Goal: Task Accomplishment & Management: Manage account settings

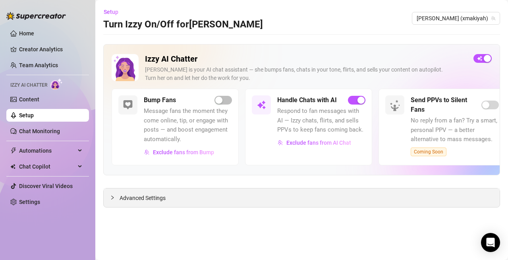
click at [150, 195] on span "Advanced Settings" at bounding box center [143, 198] width 46 height 9
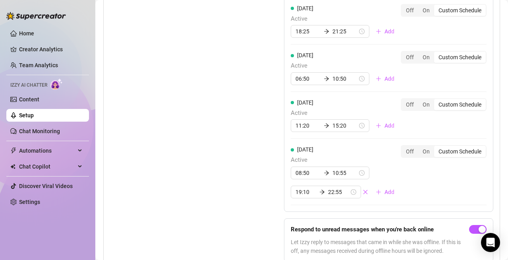
scroll to position [756, 0]
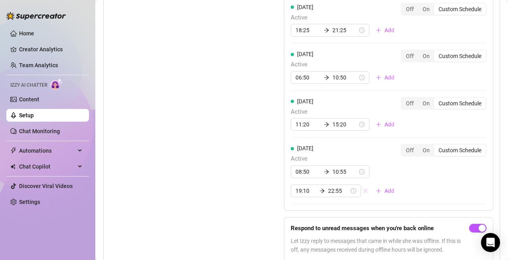
click at [363, 190] on icon "close" at bounding box center [366, 191] width 6 height 6
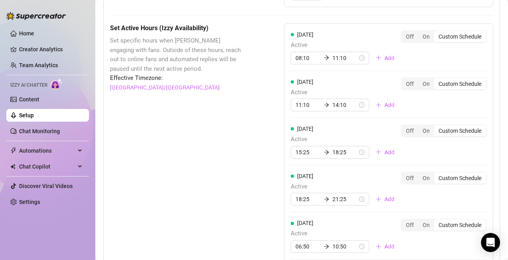
scroll to position [587, 0]
click at [293, 58] on div "08:10 11:10" at bounding box center [330, 58] width 79 height 13
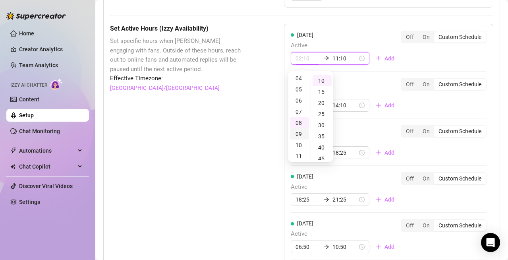
scroll to position [46, 0]
click at [300, 103] on div "06" at bounding box center [299, 100] width 19 height 11
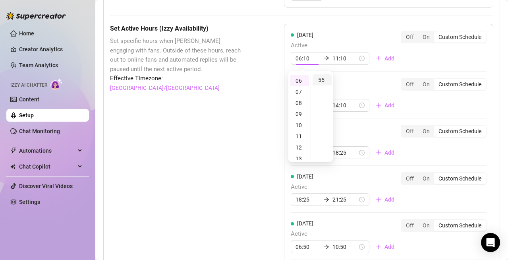
type input "06:55"
click at [322, 80] on div "55" at bounding box center [322, 79] width 19 height 11
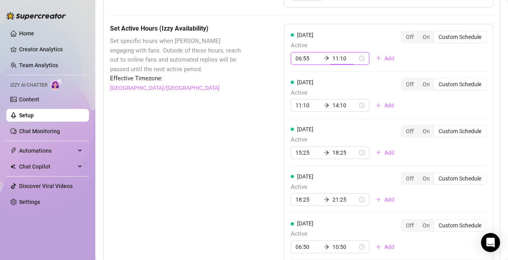
click at [244, 95] on div "Set Active Hours (Izzy Availability) Set specific hours when Izzy engaging with…" at bounding box center [302, 221] width 384 height 394
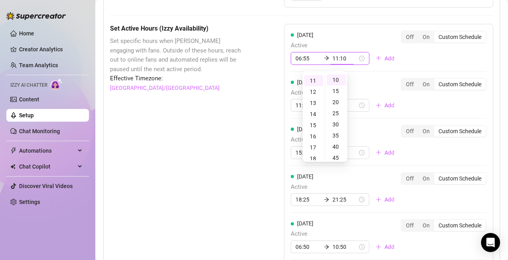
click at [333, 54] on input "11:10" at bounding box center [345, 58] width 25 height 9
click at [314, 128] on div "10" at bounding box center [314, 126] width 19 height 11
type input "10:55"
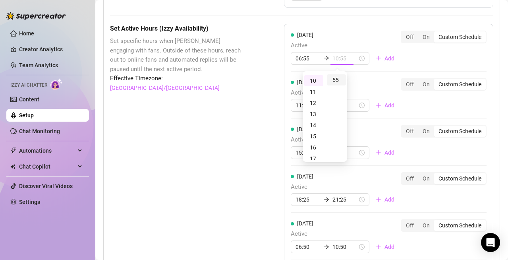
click at [337, 75] on div "55" at bounding box center [336, 79] width 19 height 11
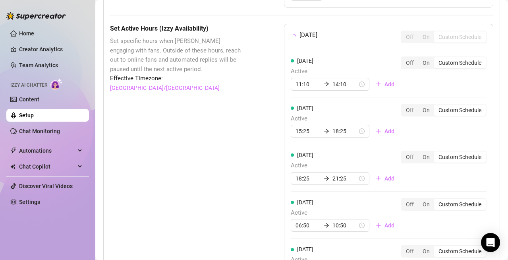
click at [172, 127] on div "Set Active Hours (Izzy Availability) Set specific hours when Izzy engaging with…" at bounding box center [177, 210] width 134 height 372
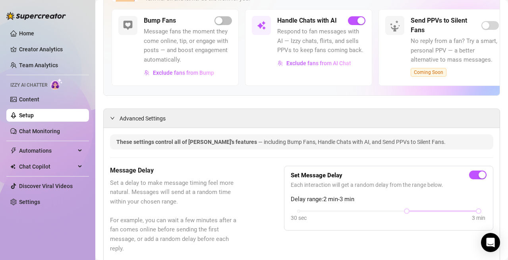
scroll to position [0, 0]
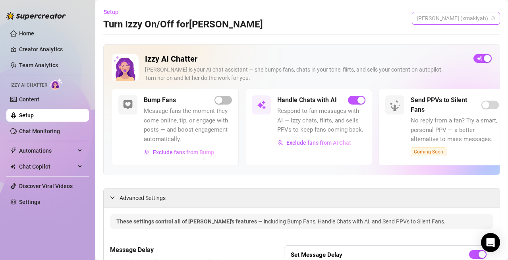
click at [468, 14] on span "[PERSON_NAME] (xmakiyah)" at bounding box center [456, 18] width 79 height 12
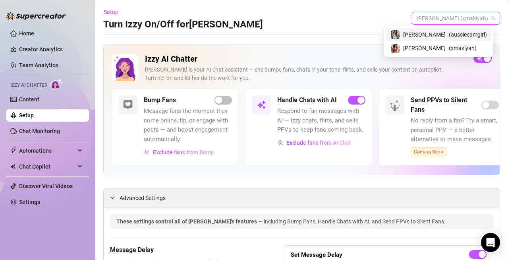
click at [446, 33] on div "[PERSON_NAME] ( aussiecamgirl )" at bounding box center [439, 35] width 97 height 10
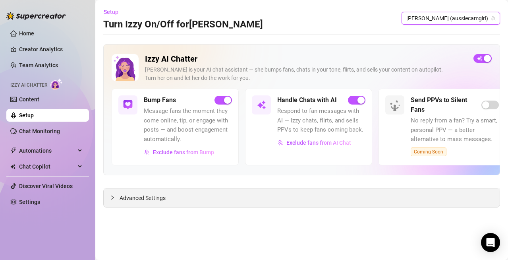
click at [147, 203] on div "Advanced Settings" at bounding box center [302, 197] width 396 height 19
click at [114, 200] on icon "collapsed" at bounding box center [112, 197] width 5 height 5
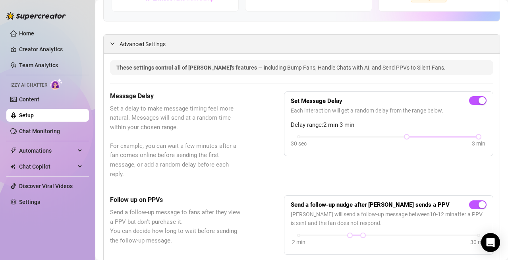
scroll to position [74, 0]
